Goal: Information Seeking & Learning: Understand process/instructions

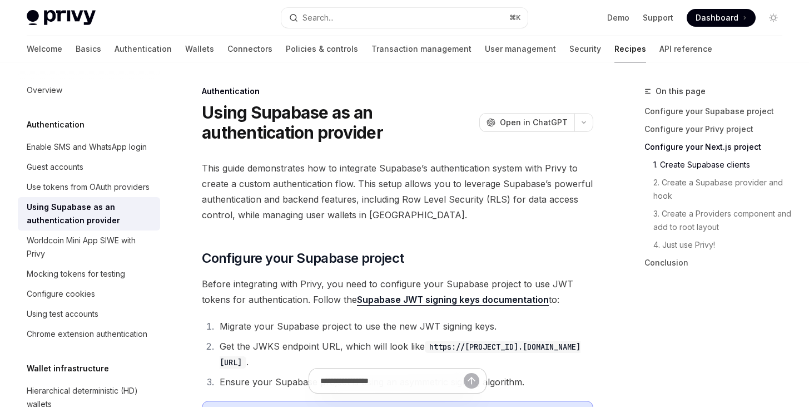
scroll to position [537, 0]
